Goal: Task Accomplishment & Management: Complete application form

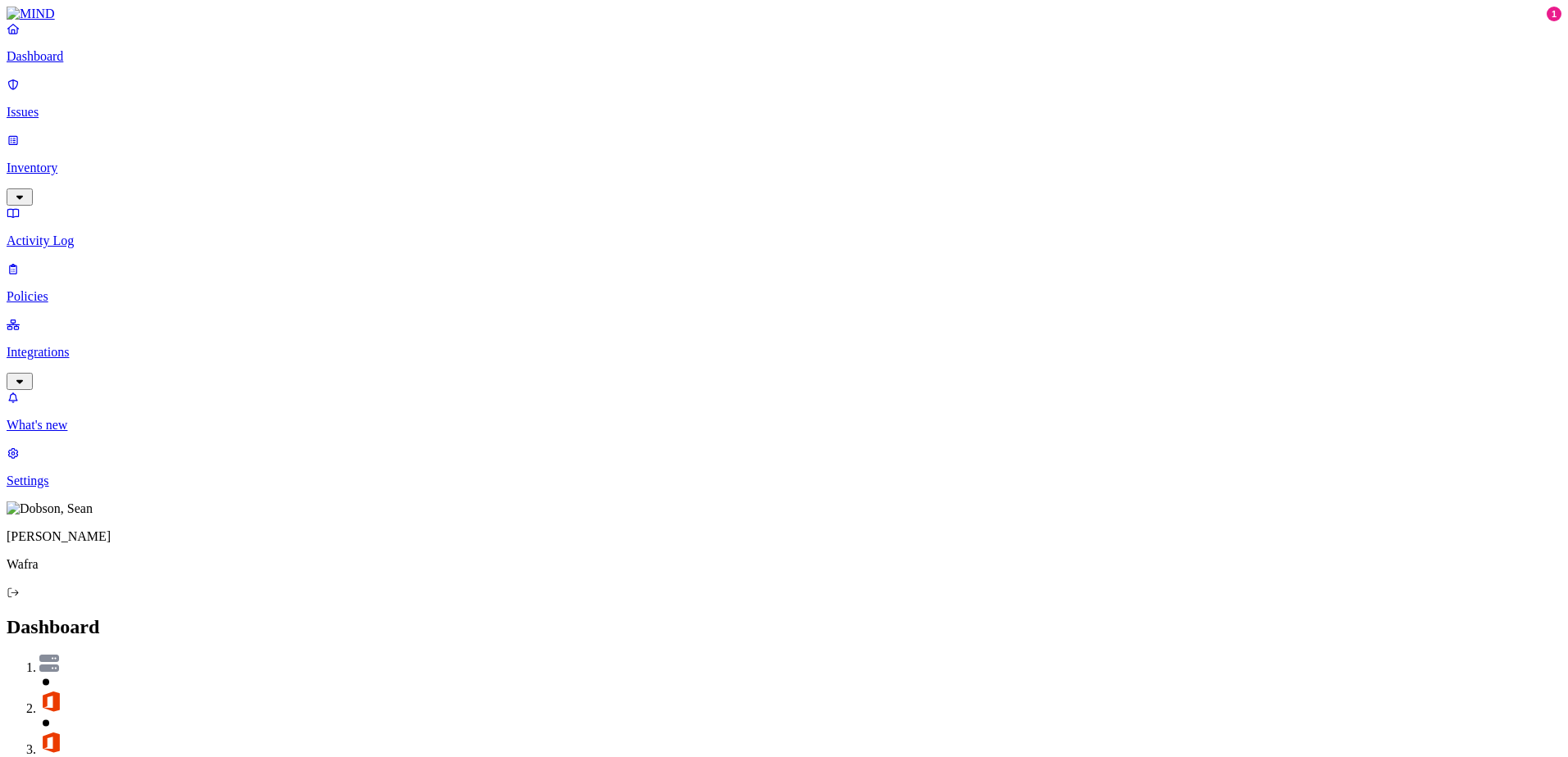
click at [70, 488] on p "Settings" at bounding box center [784, 481] width 1554 height 14
click at [236, 656] on p "Known entities" at bounding box center [784, 663] width 1554 height 14
click at [275, 684] on p "Notification channels" at bounding box center [784, 691] width 1554 height 14
click at [266, 712] on p "Web domains" at bounding box center [784, 719] width 1554 height 14
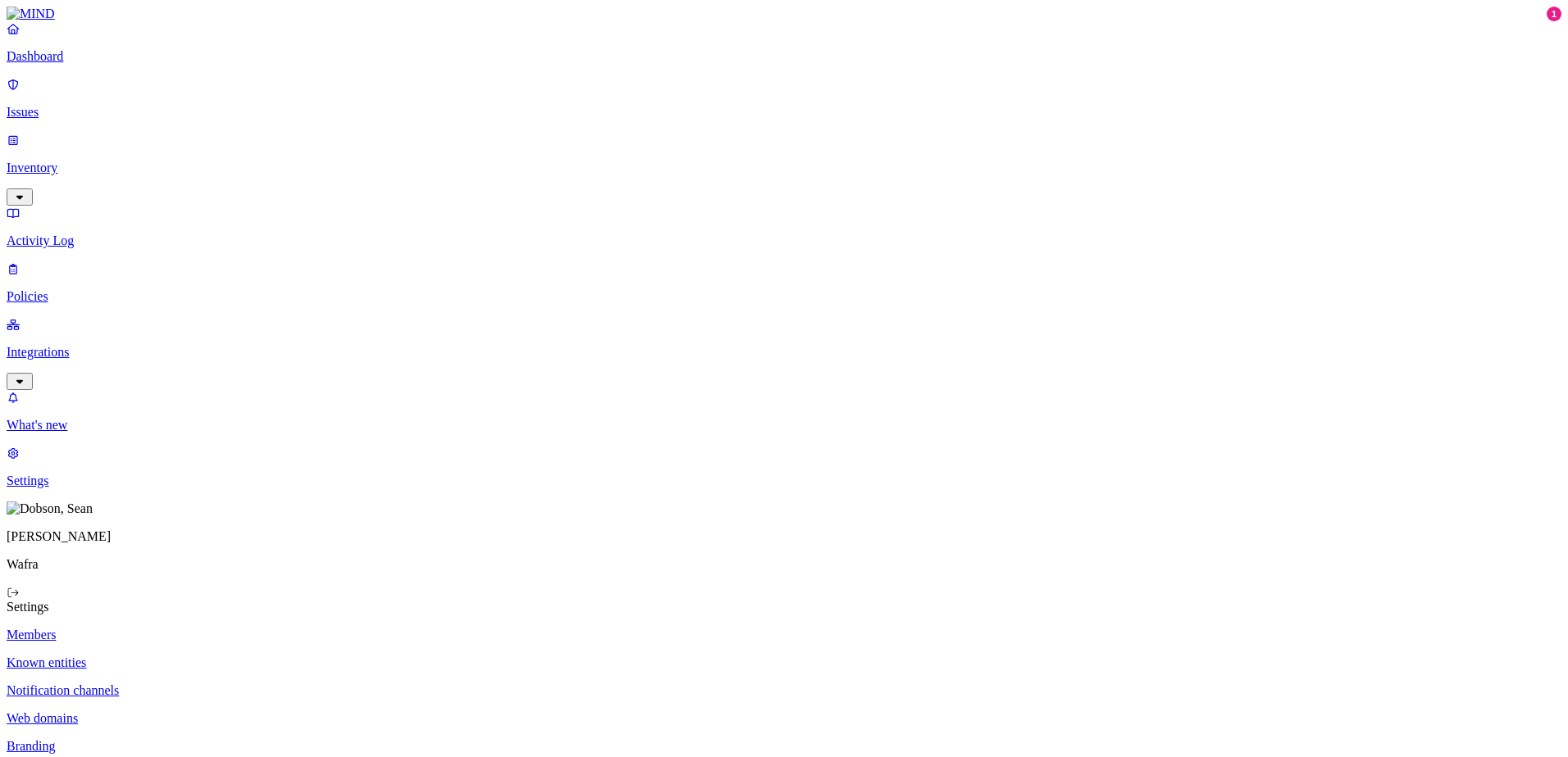
click at [236, 739] on p "Branding" at bounding box center [784, 746] width 1554 height 14
click at [65, 262] on link "Policies" at bounding box center [784, 283] width 1554 height 43
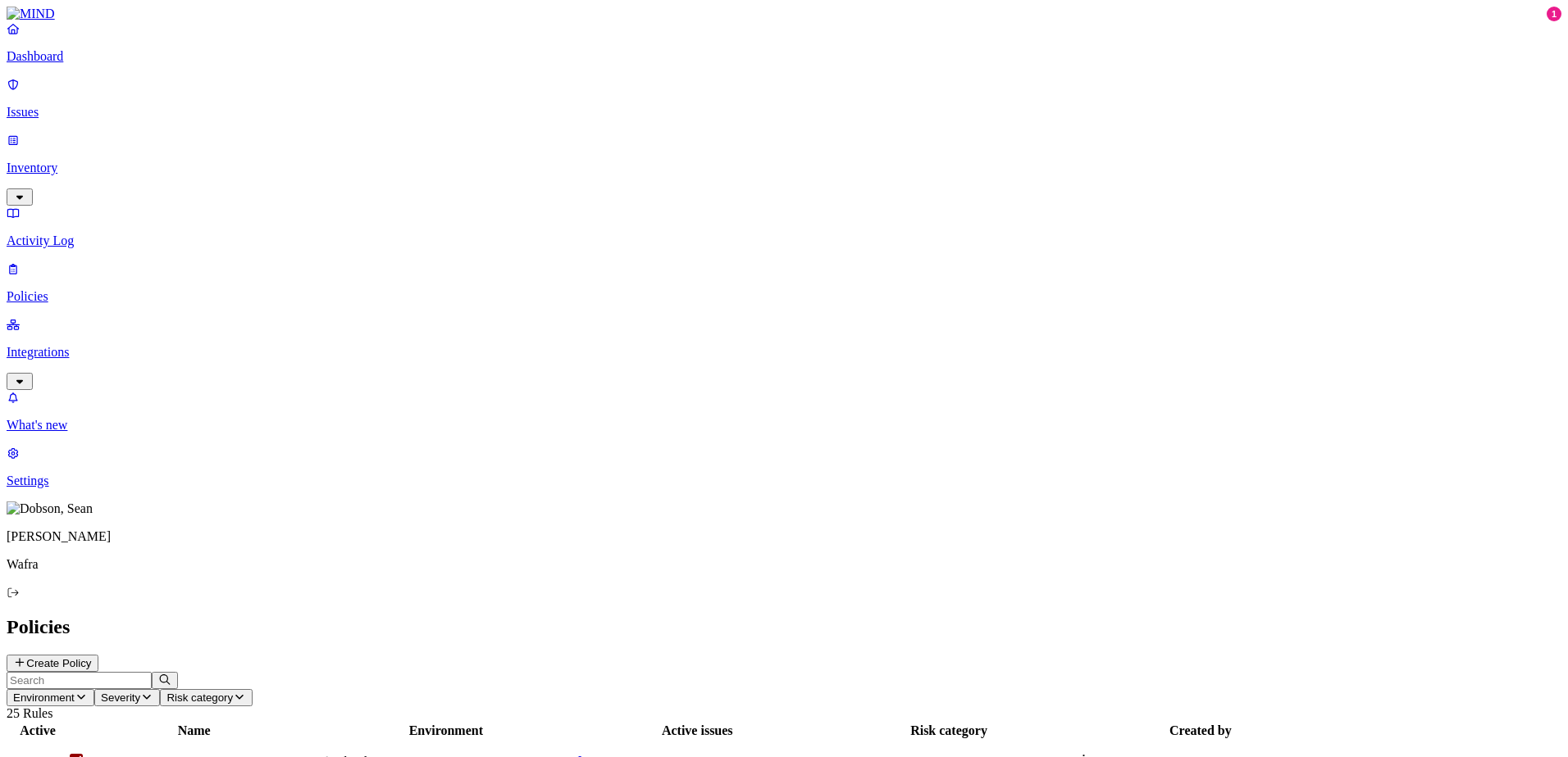
scroll to position [191, 0]
click at [82, 160] on p "Inventory" at bounding box center [784, 168] width 1554 height 14
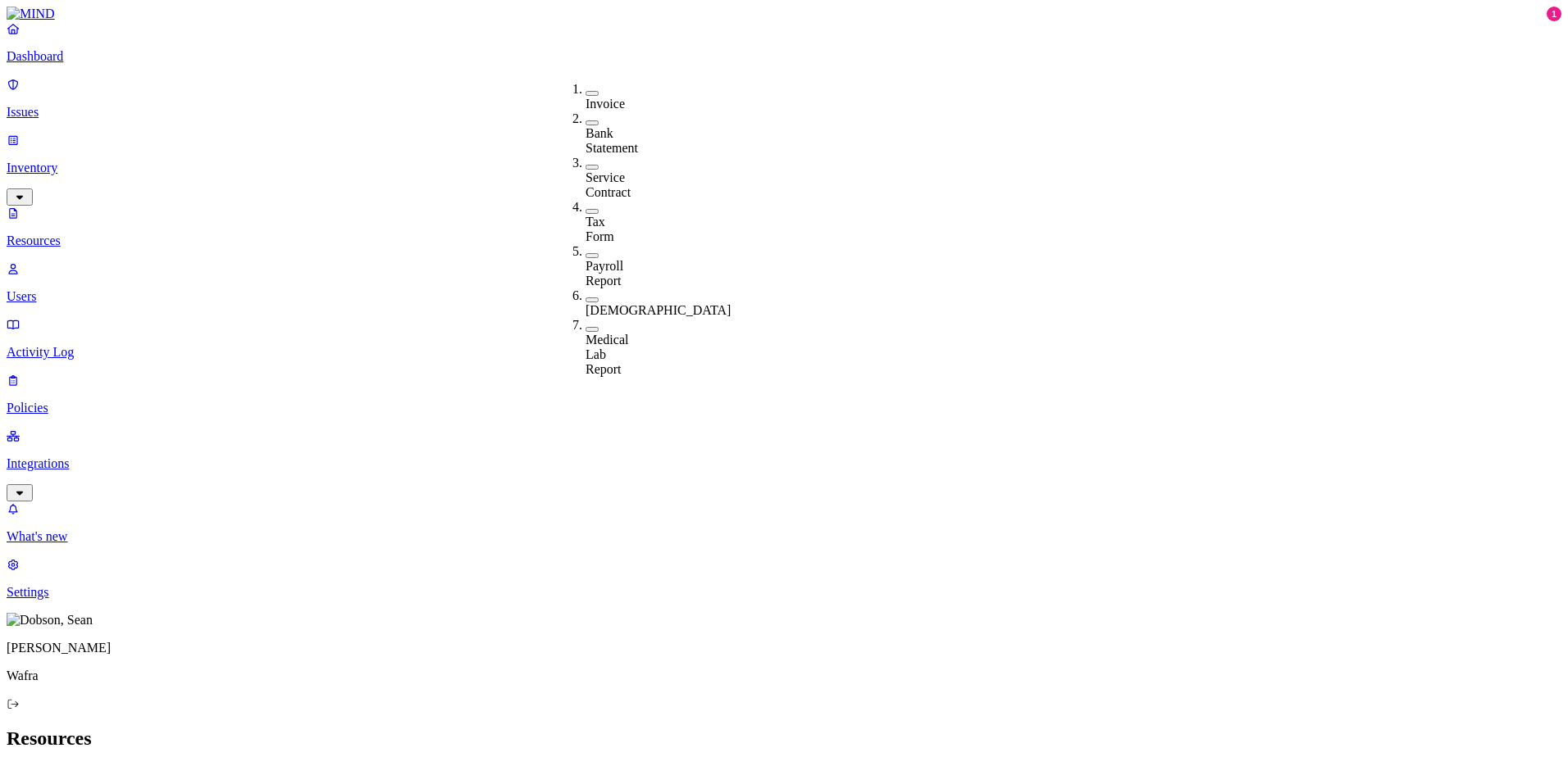
click at [91, 401] on p "Policies" at bounding box center [784, 408] width 1554 height 14
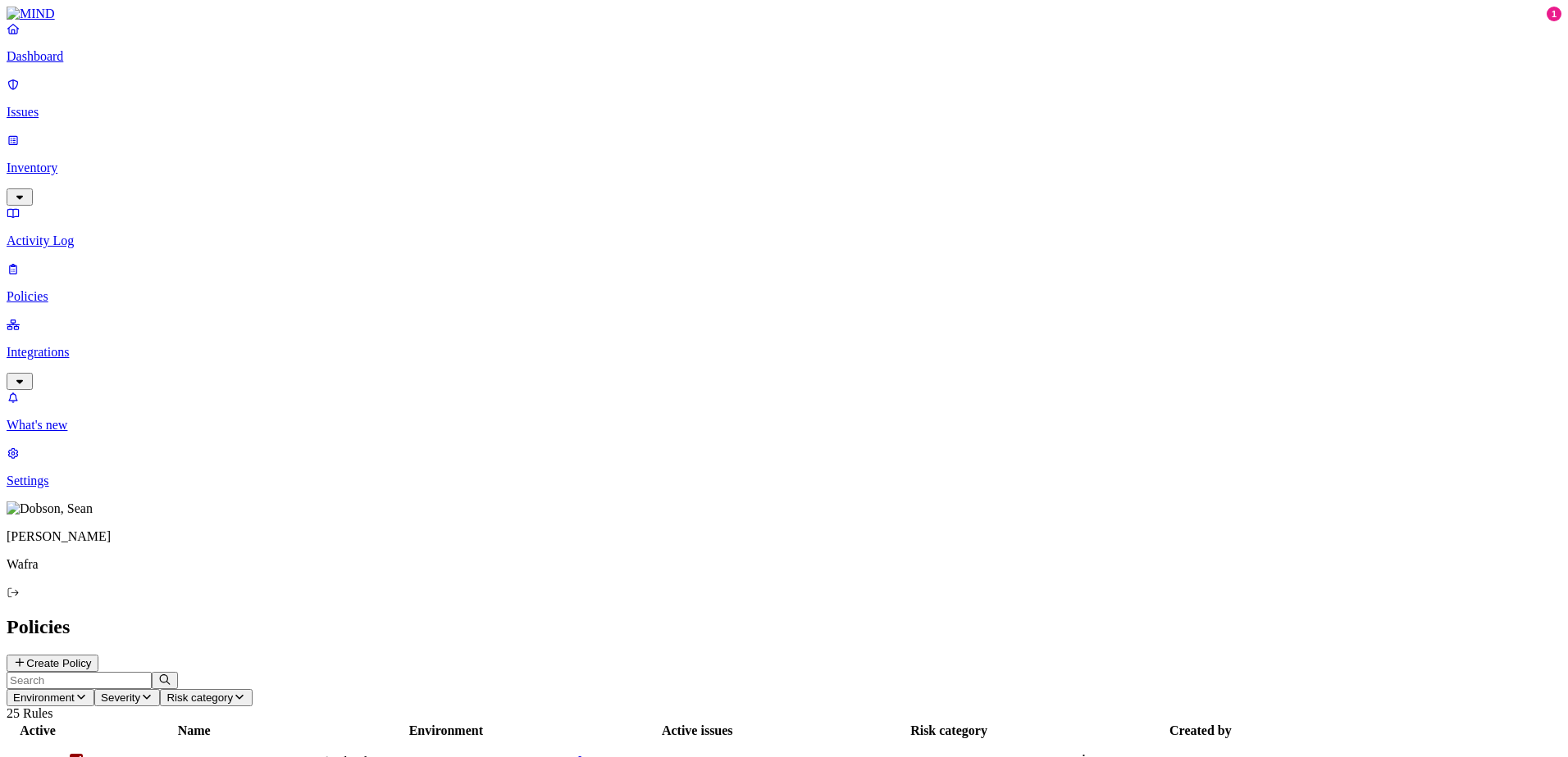
click at [99, 655] on button "Create Policy" at bounding box center [52, 663] width 91 height 17
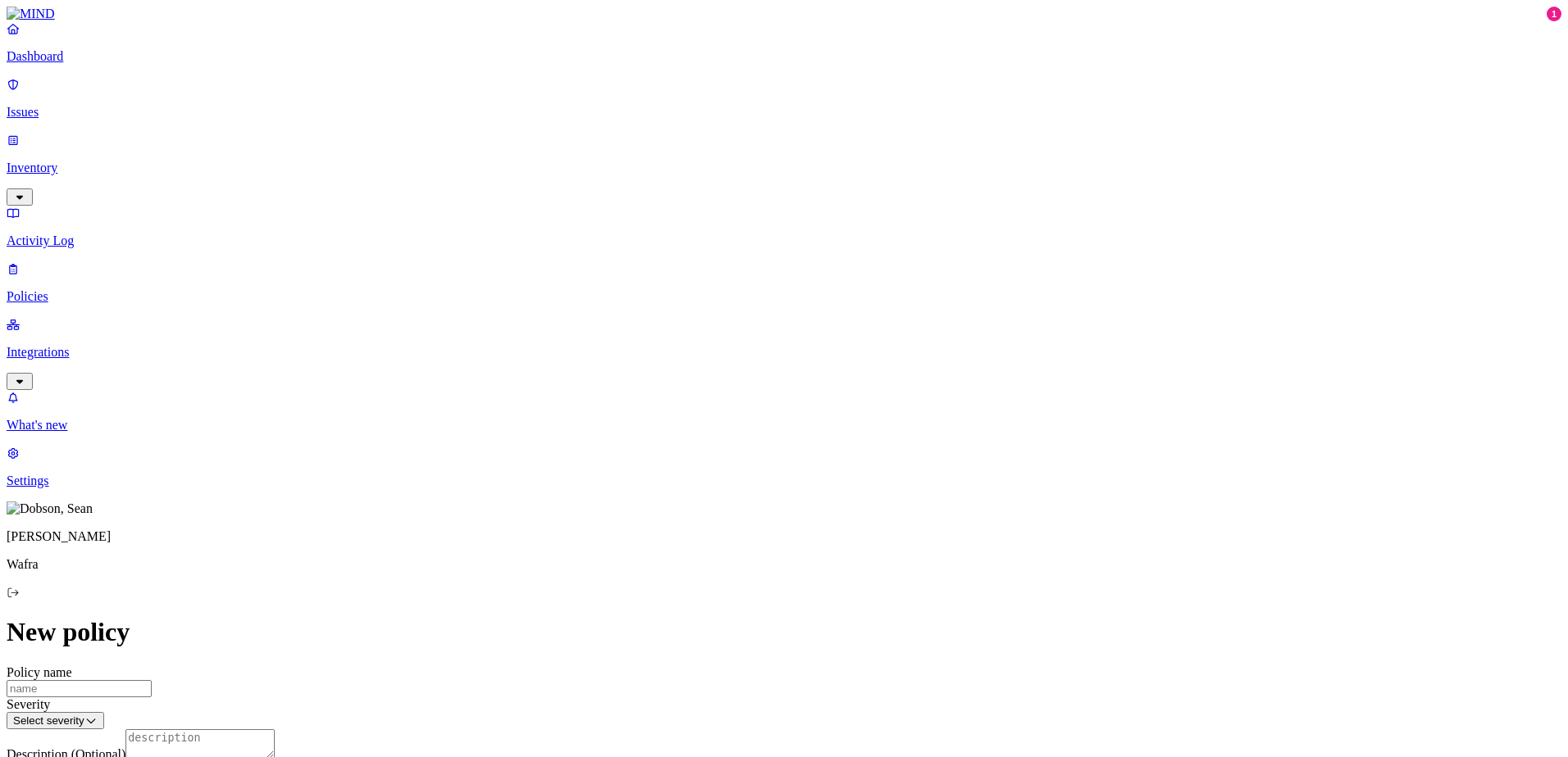
click at [686, 292] on label "Data type" at bounding box center [673, 278] width 24 height 29
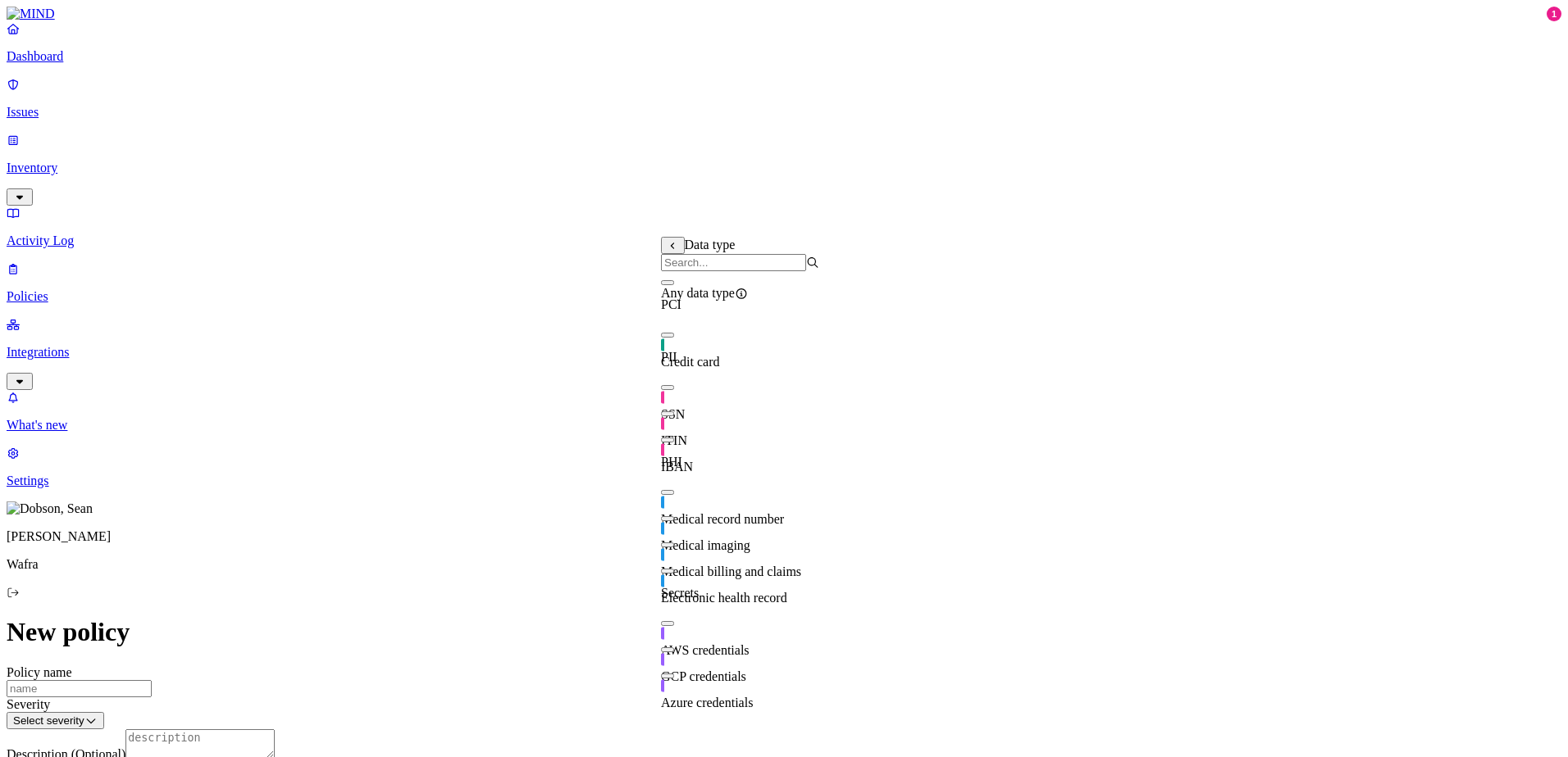
scroll to position [0, 0]
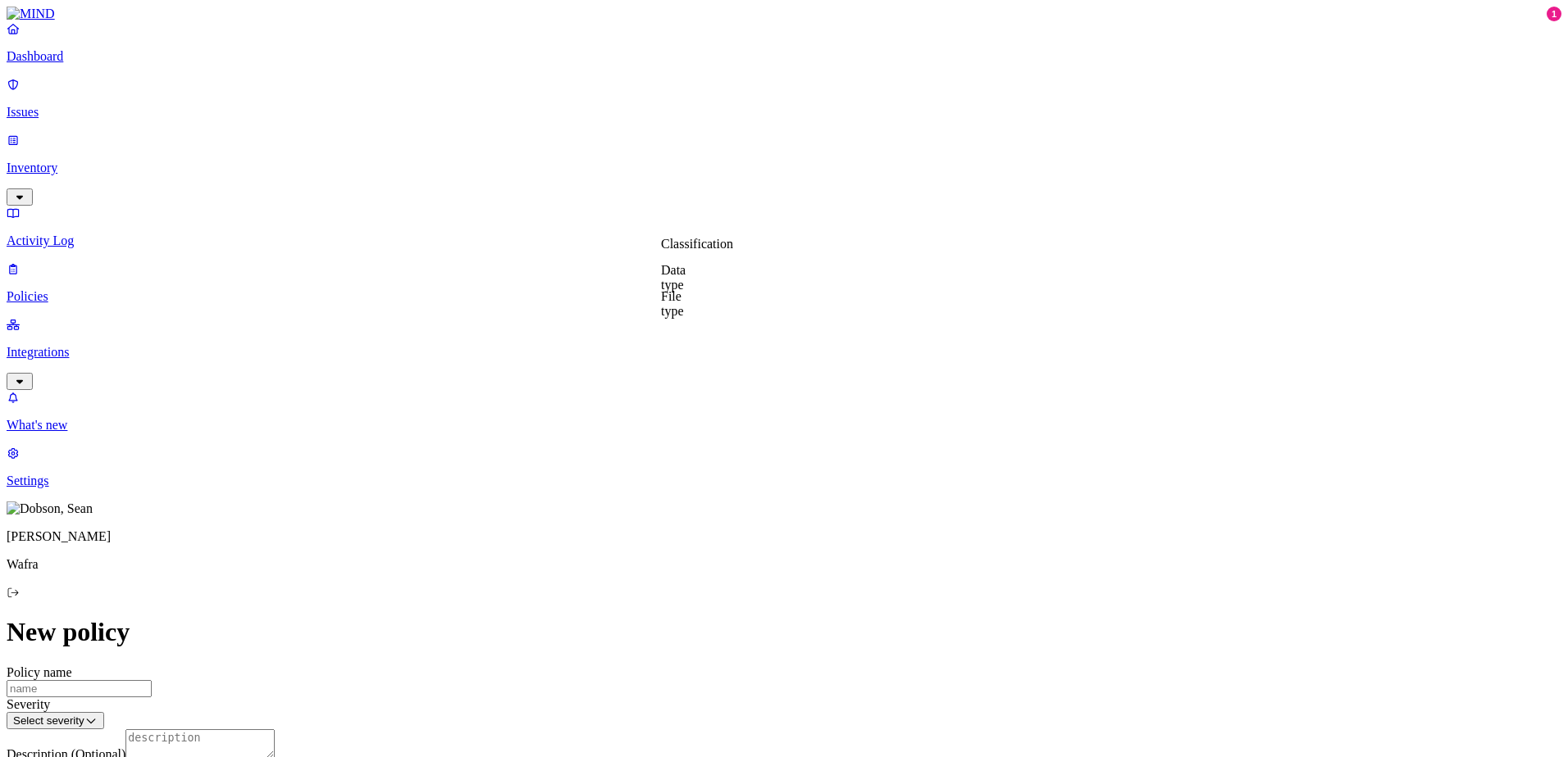
click at [72, 64] on p "Dashboard" at bounding box center [784, 56] width 1554 height 14
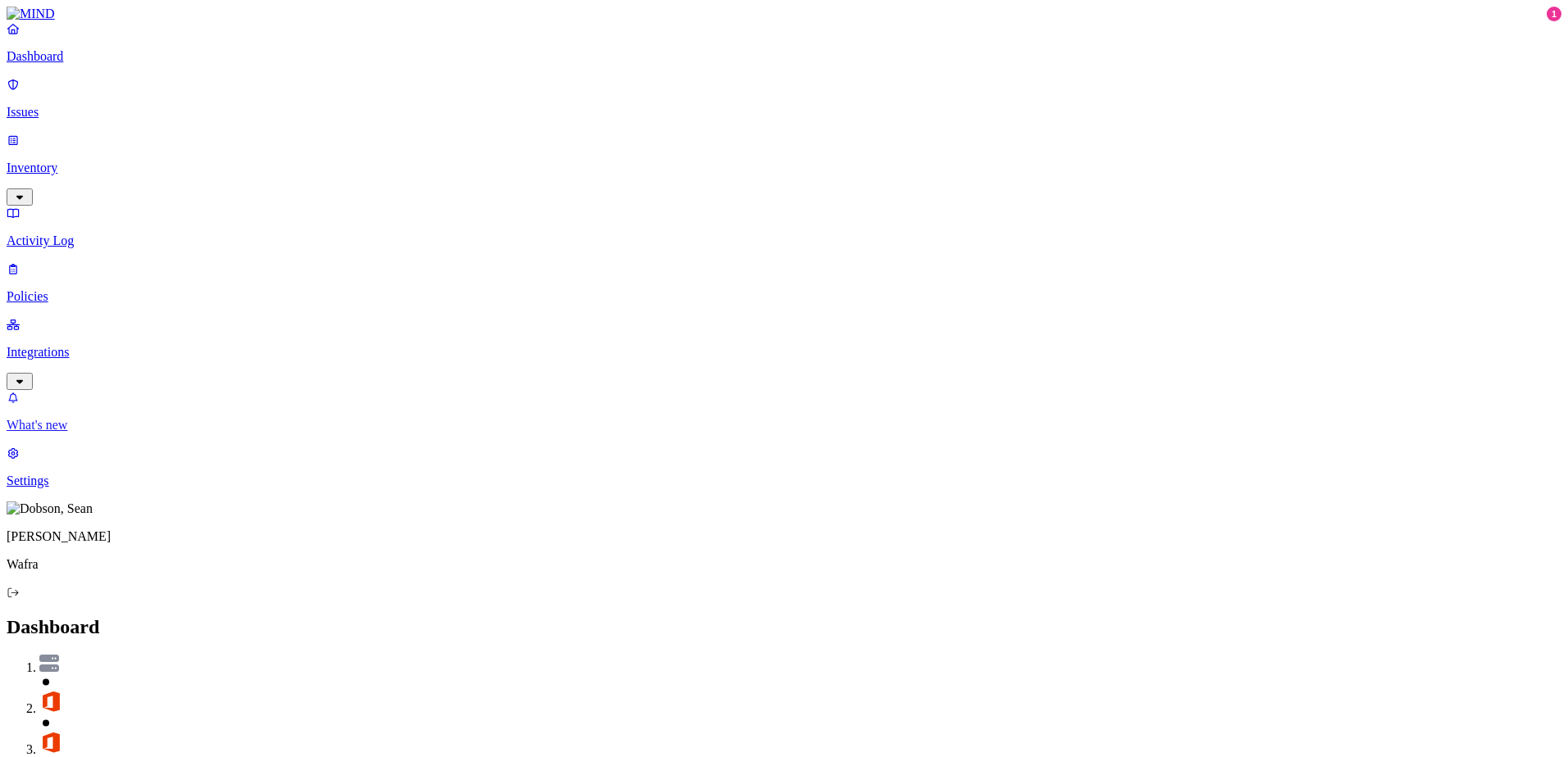
click at [101, 433] on p "What's new" at bounding box center [784, 426] width 1554 height 14
